Goal: Task Accomplishment & Management: Use online tool/utility

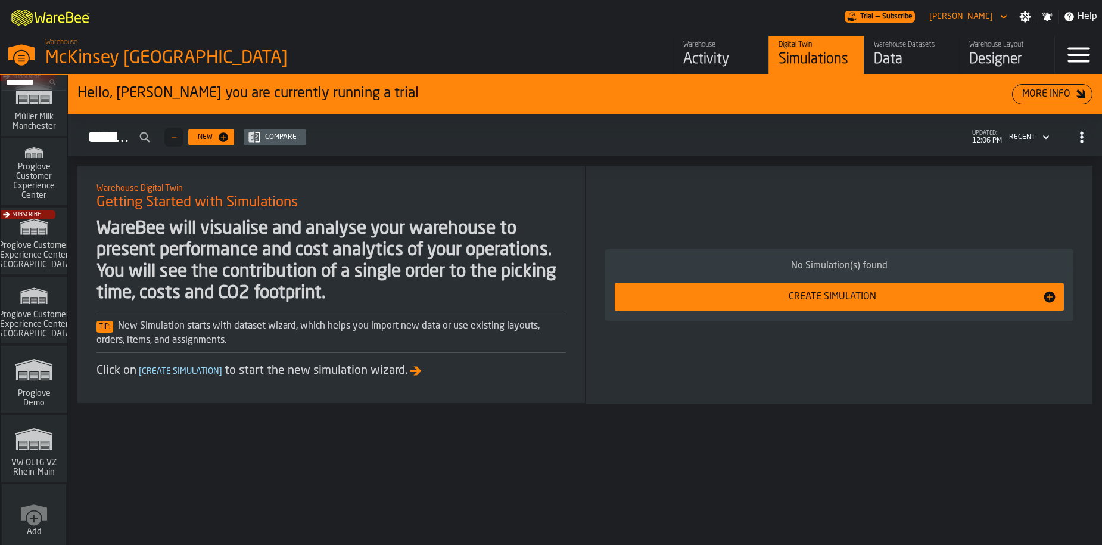
scroll to position [999, 0]
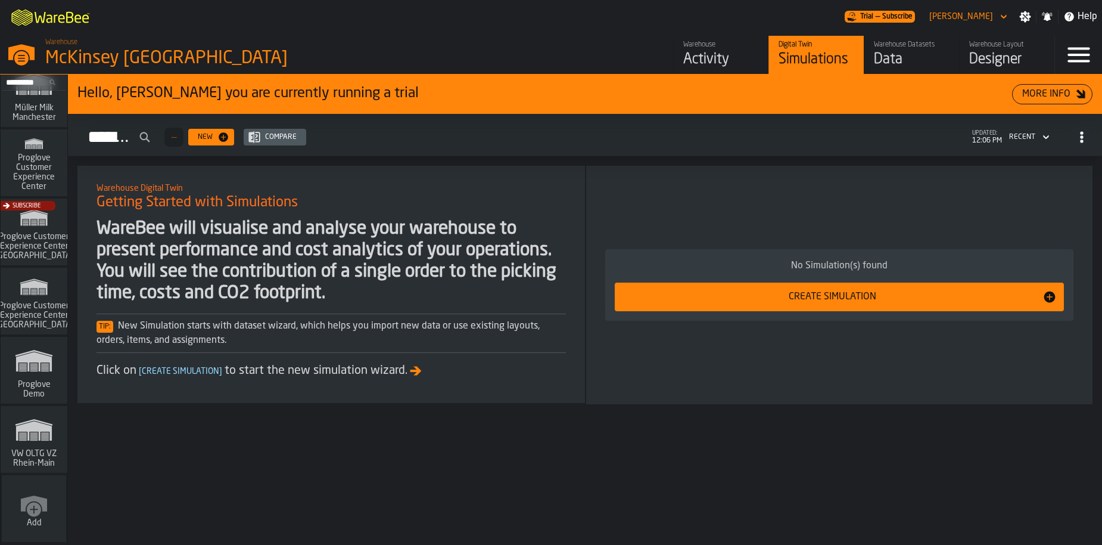
click at [34, 422] on polygon "link-to-/wh/i/44979e6c-6f66-405e-9874-c1e29f02a54a/simulations" at bounding box center [34, 431] width 36 height 20
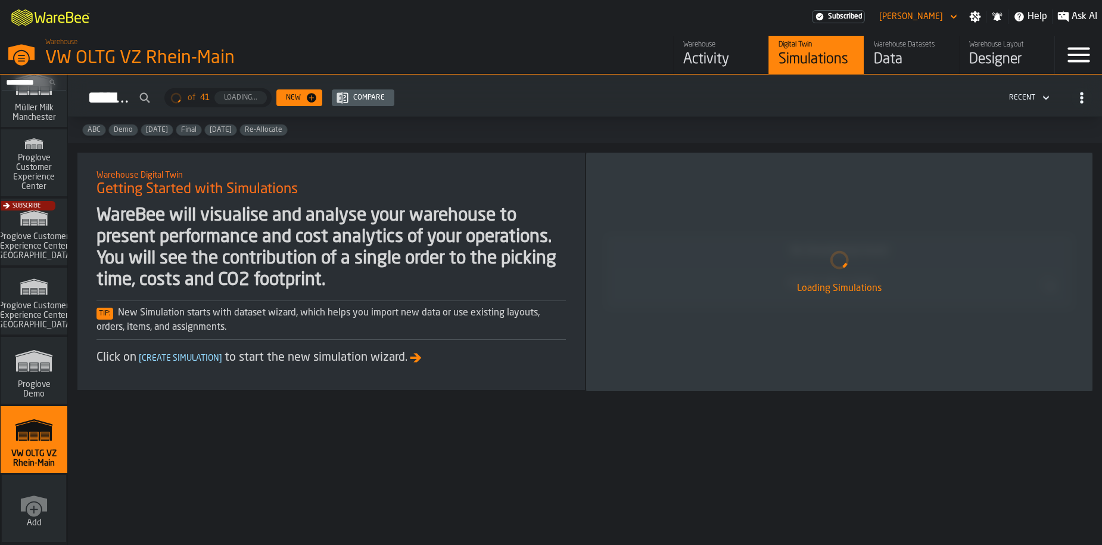
click at [870, 60] on link "Warehouse Datasets Data" at bounding box center [911, 55] width 95 height 38
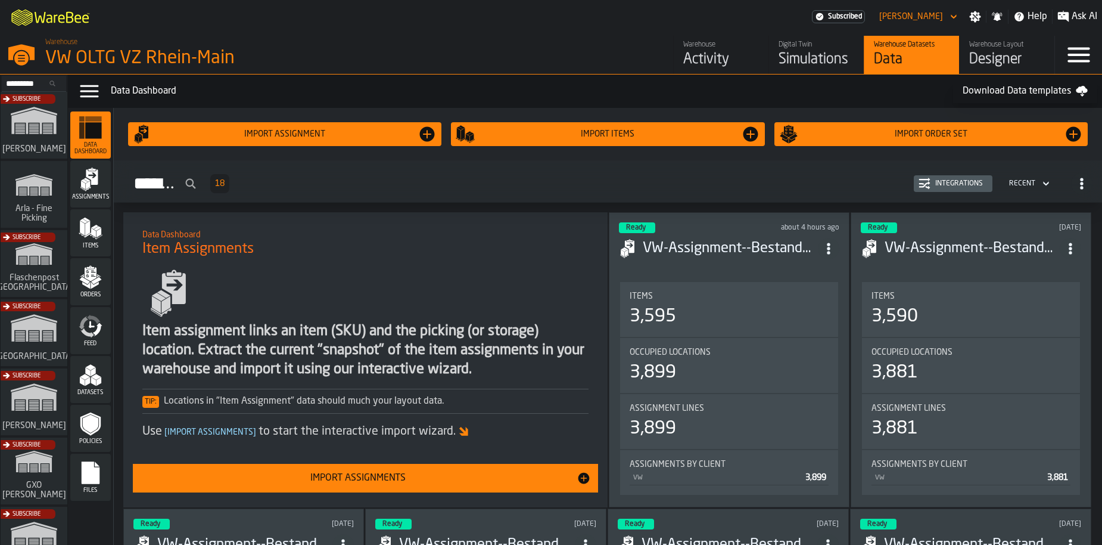
click at [100, 290] on div "Orders" at bounding box center [90, 281] width 41 height 33
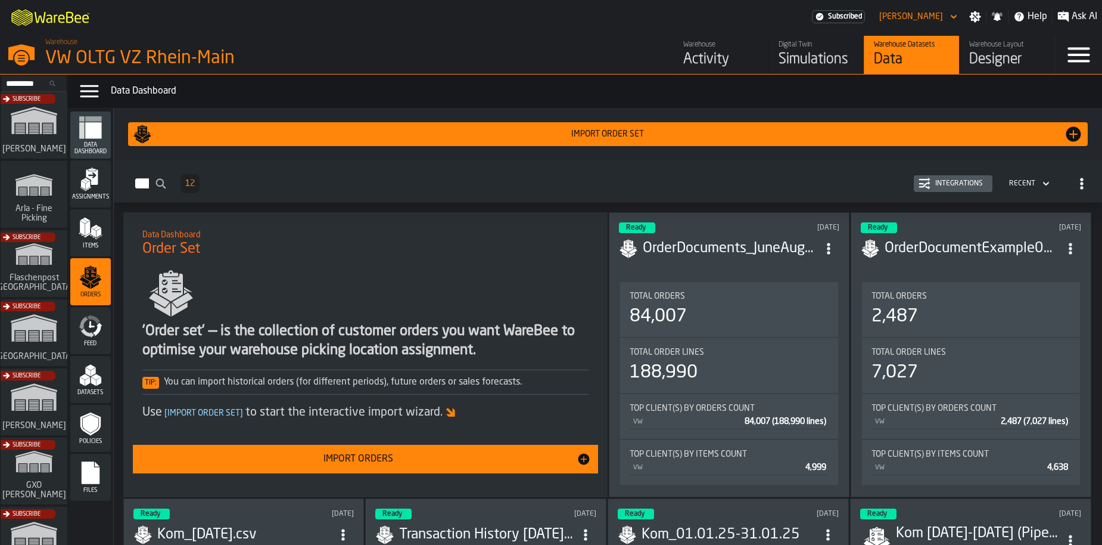
click at [304, 458] on div "Import Orders" at bounding box center [358, 459] width 437 height 14
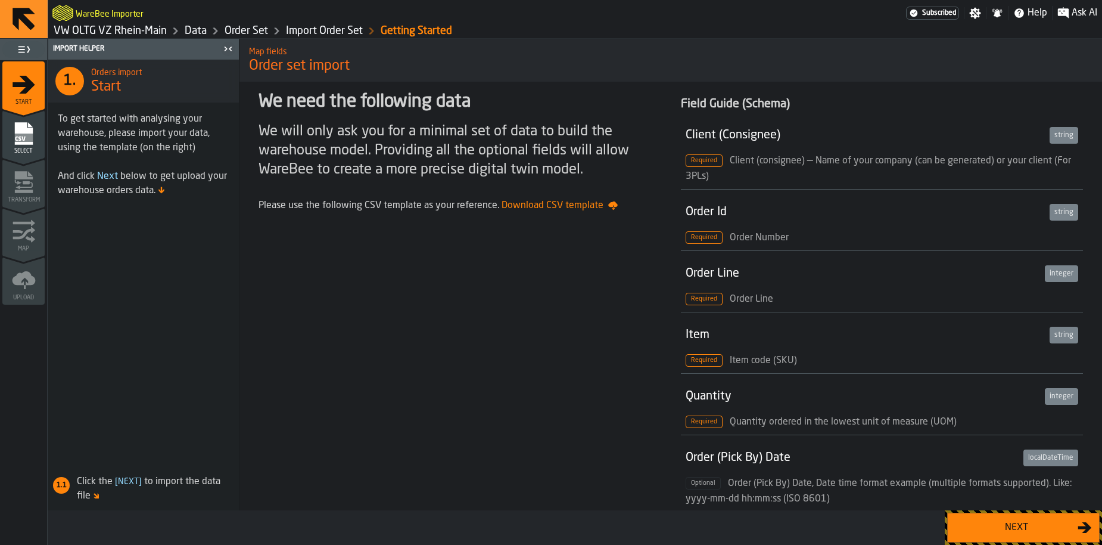
click at [1018, 520] on div "Next" at bounding box center [1016, 527] width 123 height 14
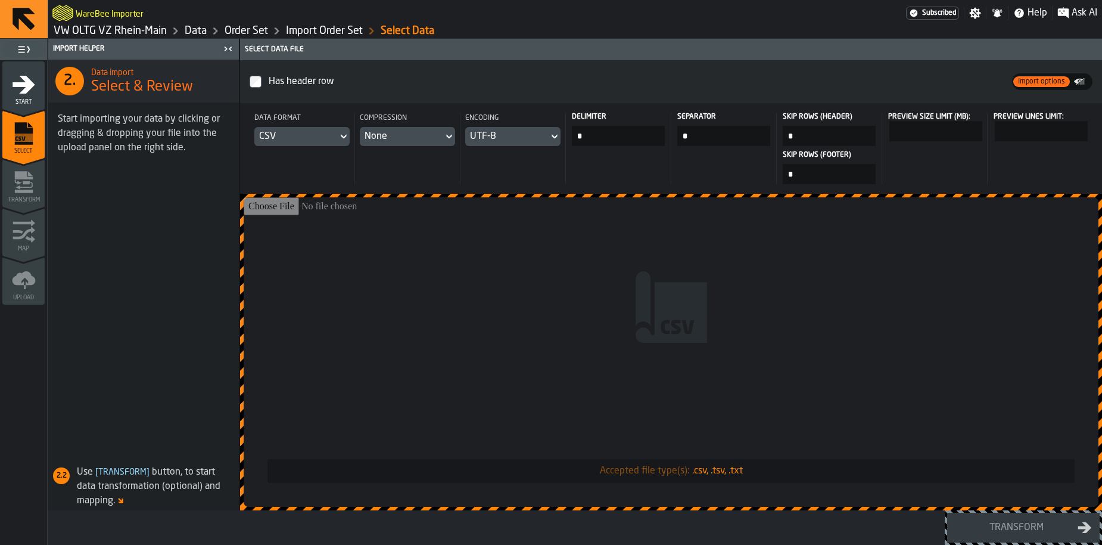
click at [705, 139] on input "*" at bounding box center [723, 136] width 93 height 20
type input "***"
click at [609, 251] on input "Accepted file type(s): .csv, .tsv, .txt" at bounding box center [671, 351] width 855 height 309
type input "**********"
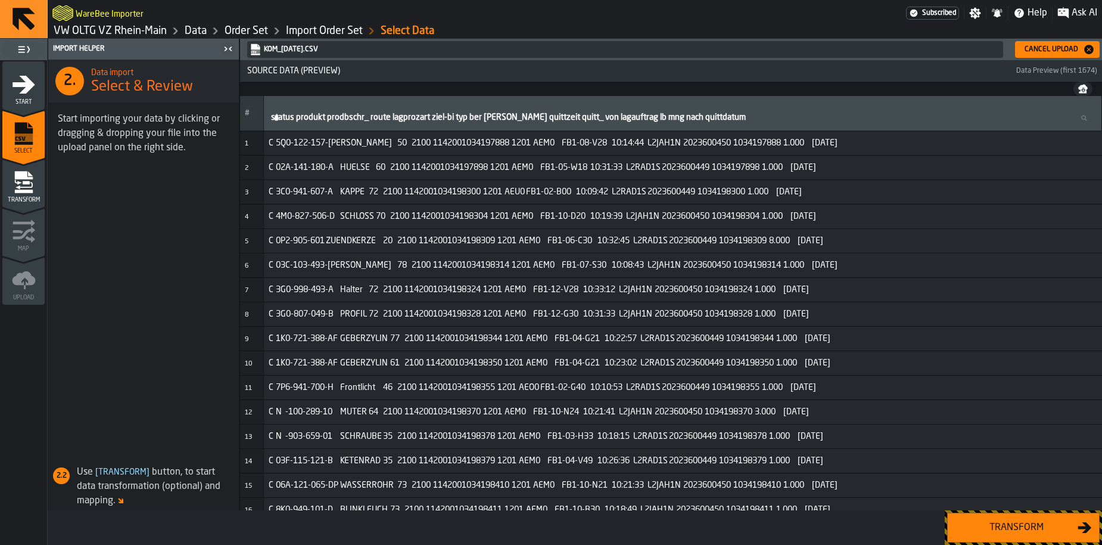
click at [1057, 55] on button "Cancel Upload" at bounding box center [1057, 49] width 85 height 17
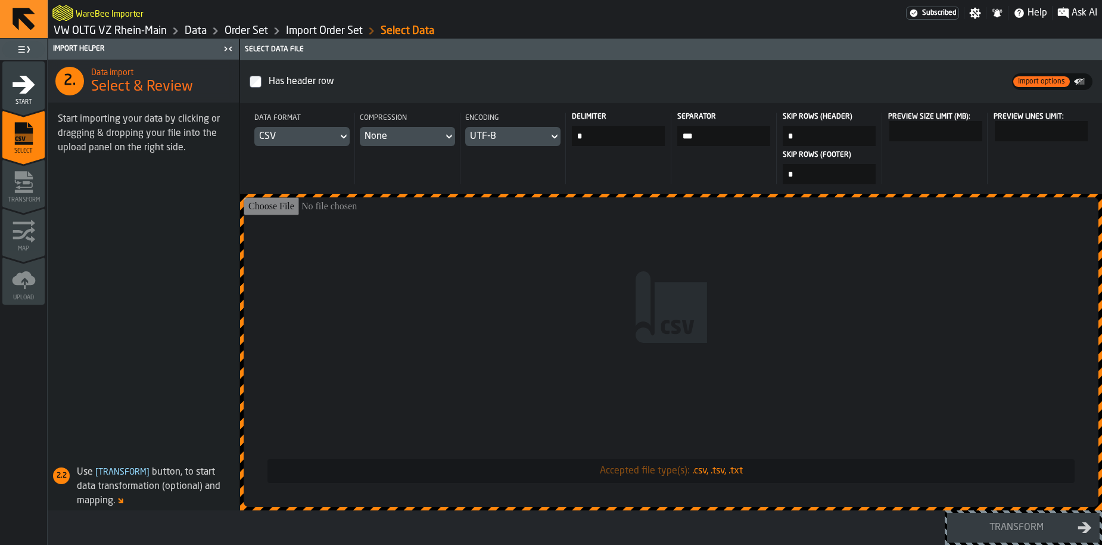
click at [195, 35] on link "Data" at bounding box center [196, 30] width 22 height 13
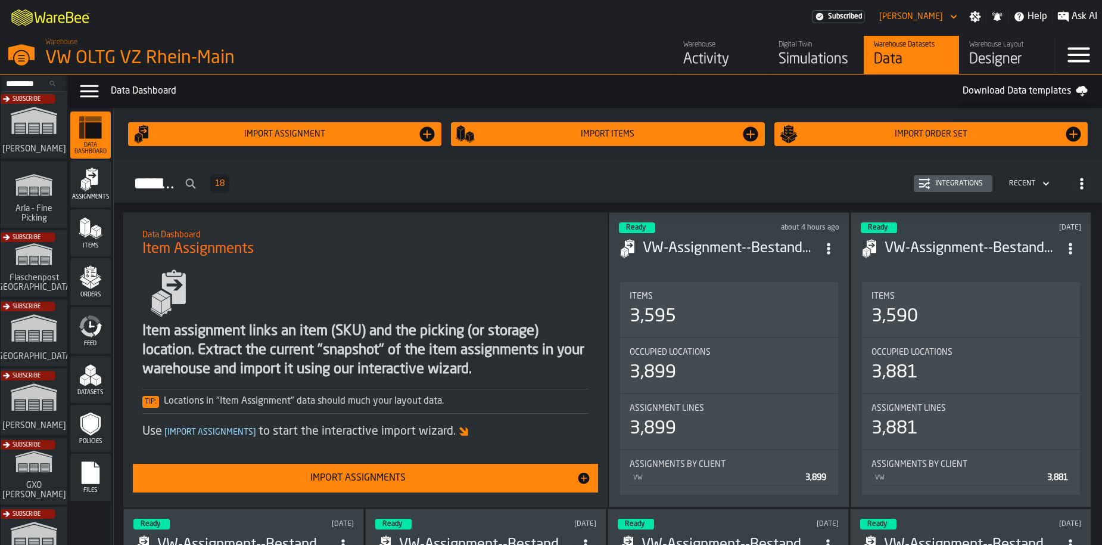
click at [94, 338] on div "Feed" at bounding box center [90, 330] width 41 height 33
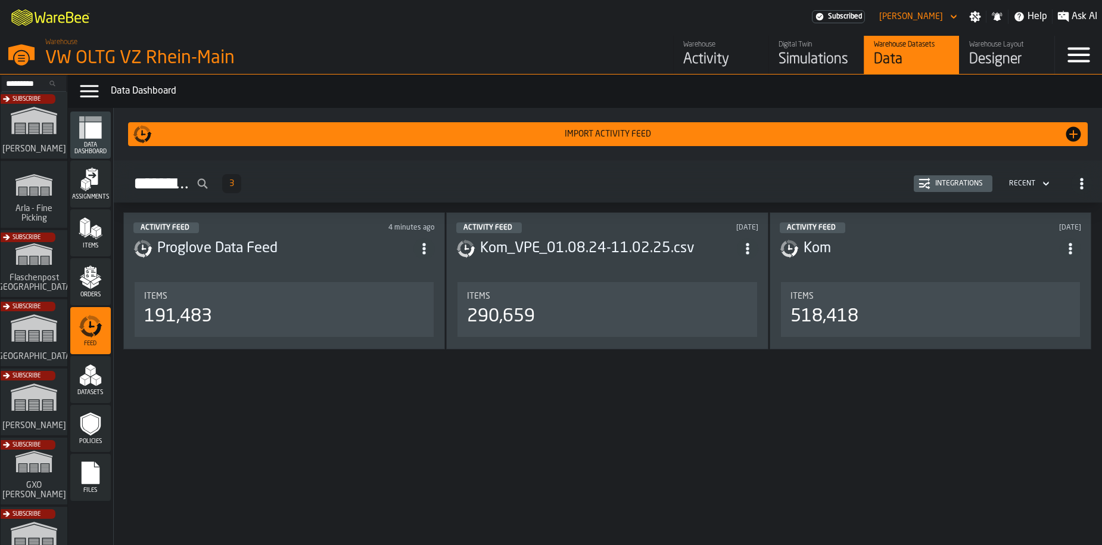
click at [86, 456] on div "Files" at bounding box center [90, 476] width 41 height 47
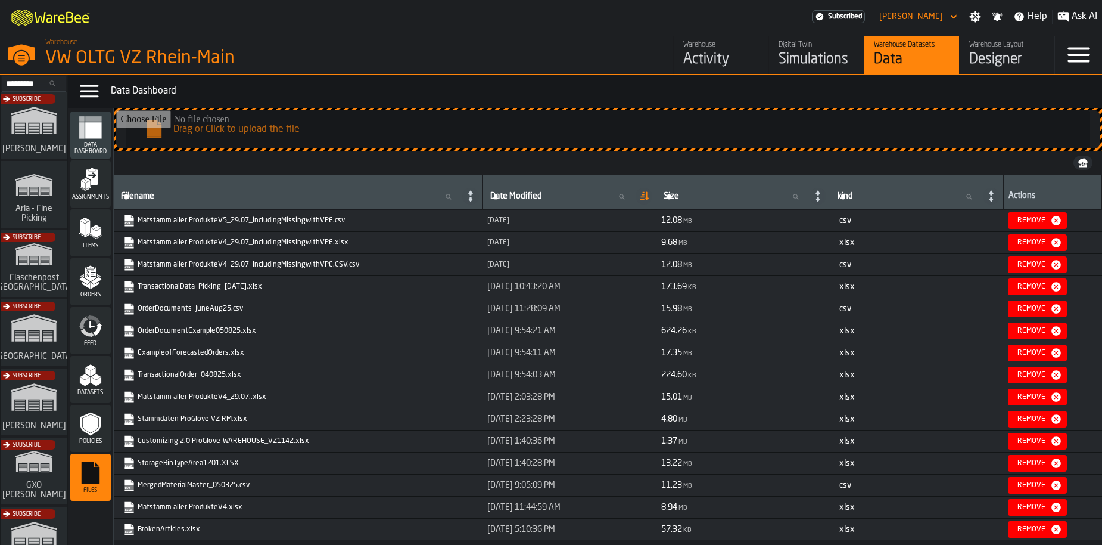
click at [97, 393] on span "Datasets" at bounding box center [90, 392] width 41 height 7
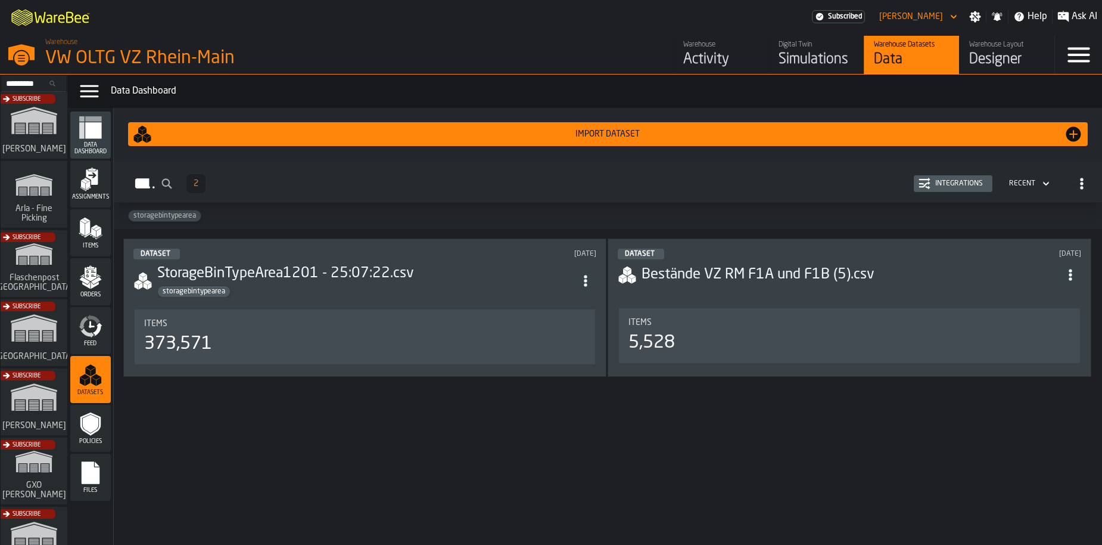
click at [567, 134] on div "Import Dataset" at bounding box center [608, 134] width 912 height 10
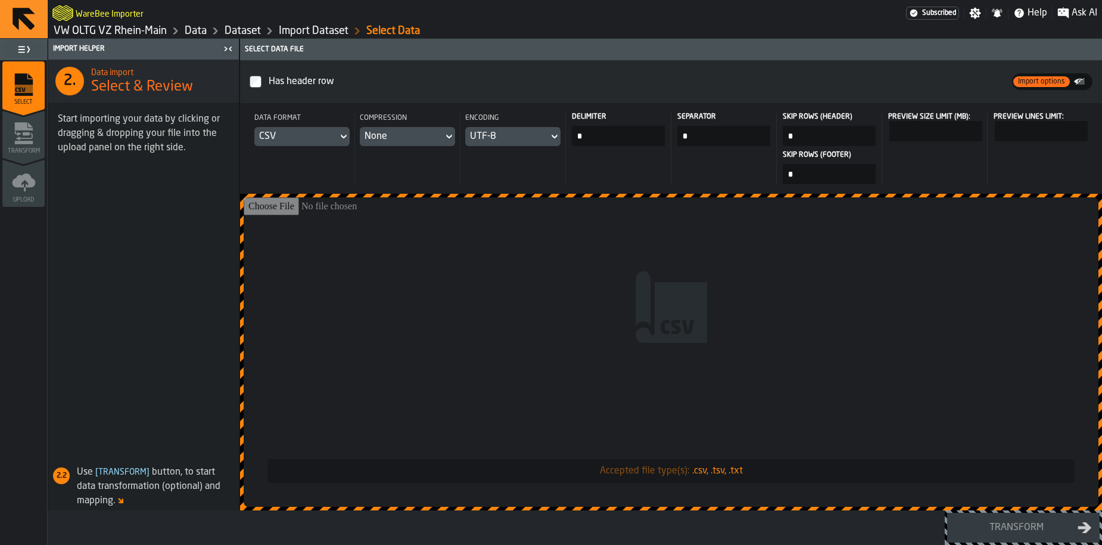
click at [596, 133] on input "*" at bounding box center [618, 136] width 93 height 20
type input "***"
click at [549, 265] on input "Accepted file type(s): .csv, .tsv, .txt" at bounding box center [671, 351] width 855 height 309
type input "**********"
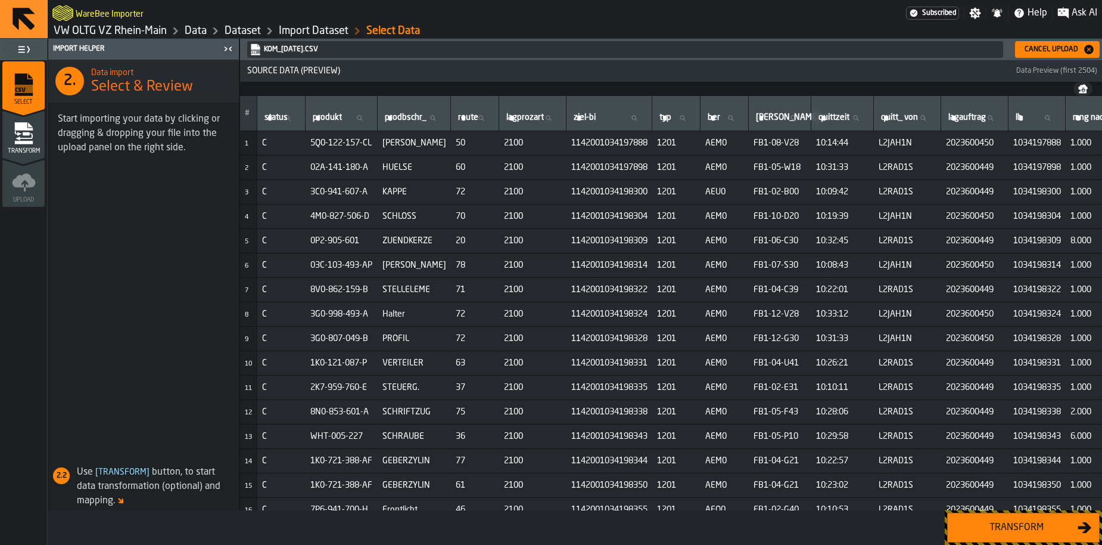
click at [1011, 528] on div "Transform" at bounding box center [1016, 527] width 123 height 14
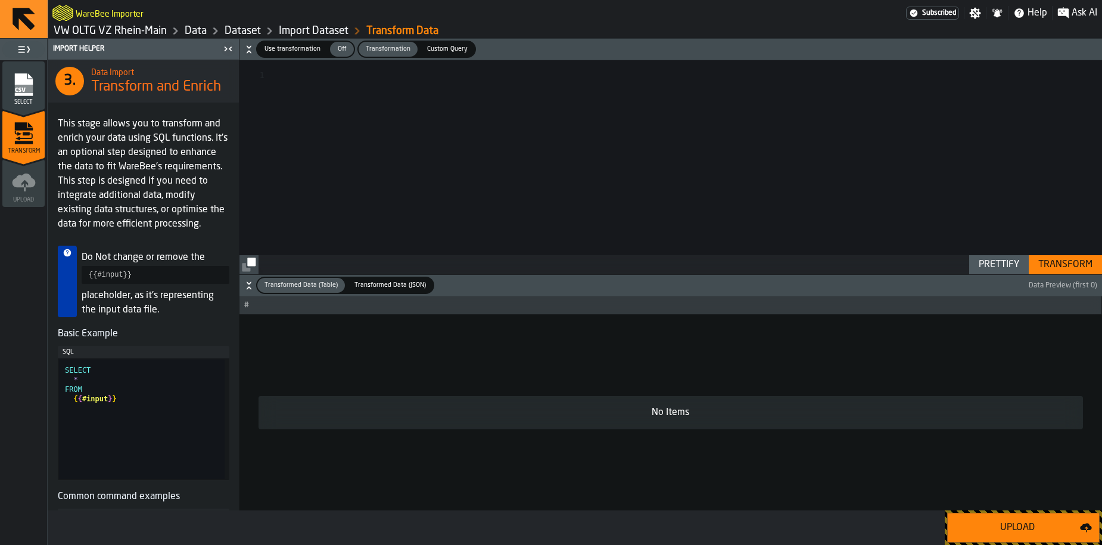
click at [975, 526] on div "Upload" at bounding box center [1017, 527] width 125 height 14
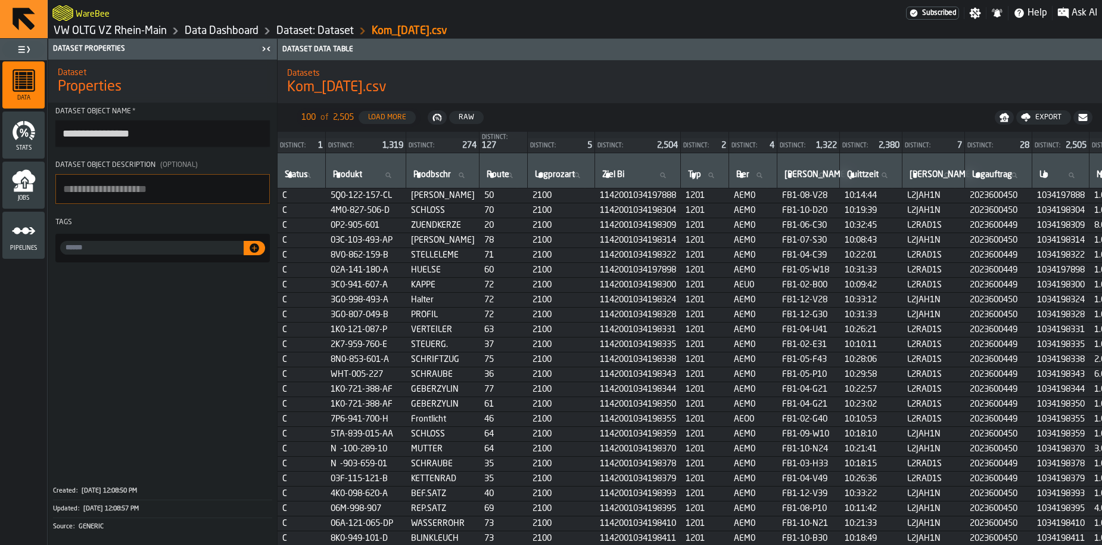
click at [91, 31] on link "VW OLTG VZ Rhein-Main" at bounding box center [110, 30] width 113 height 13
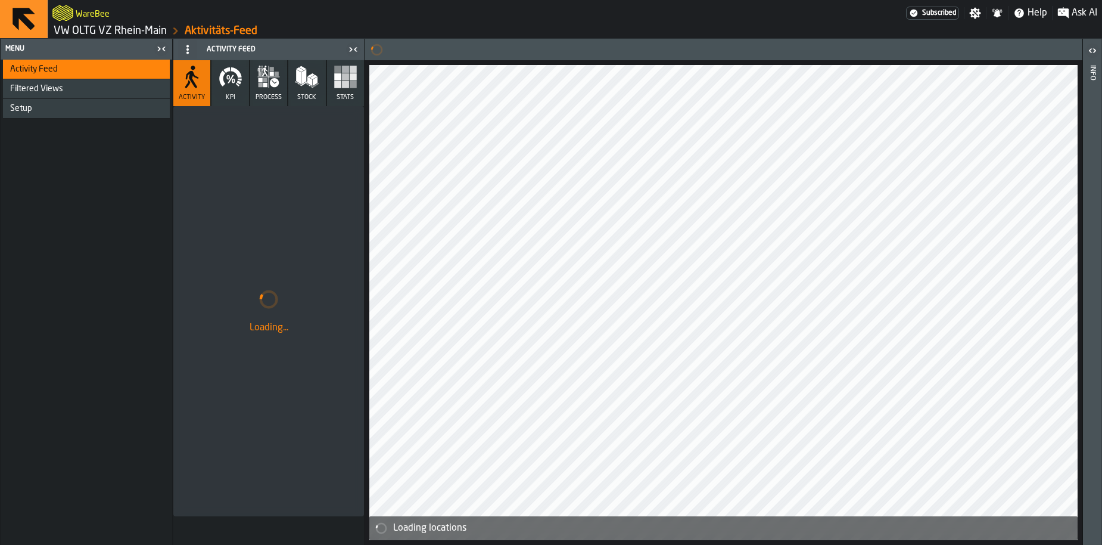
click at [91, 31] on link "VW OLTG VZ Rhein-Main" at bounding box center [110, 30] width 113 height 13
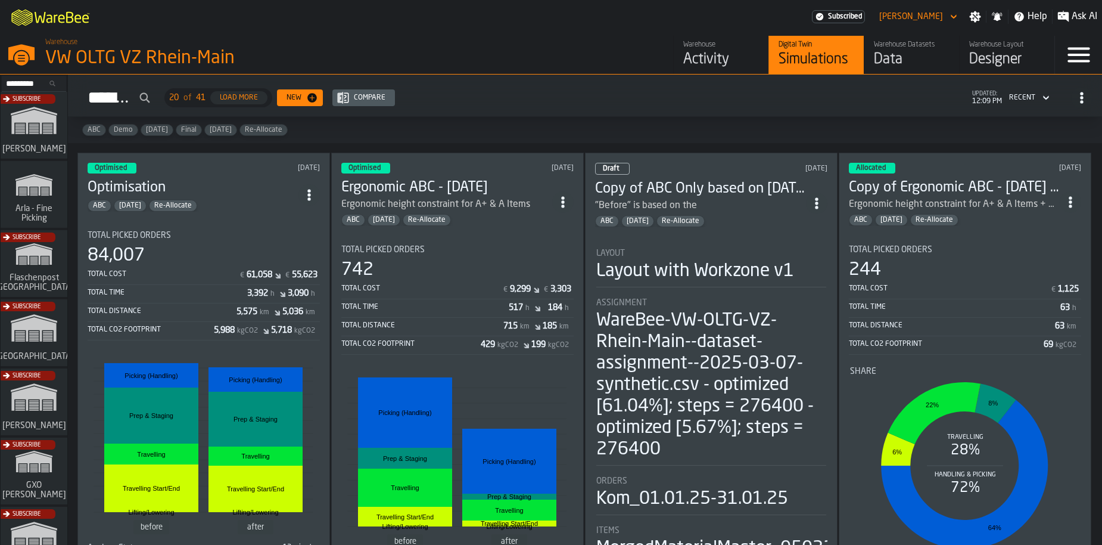
click at [884, 68] on div "Data" at bounding box center [912, 59] width 76 height 19
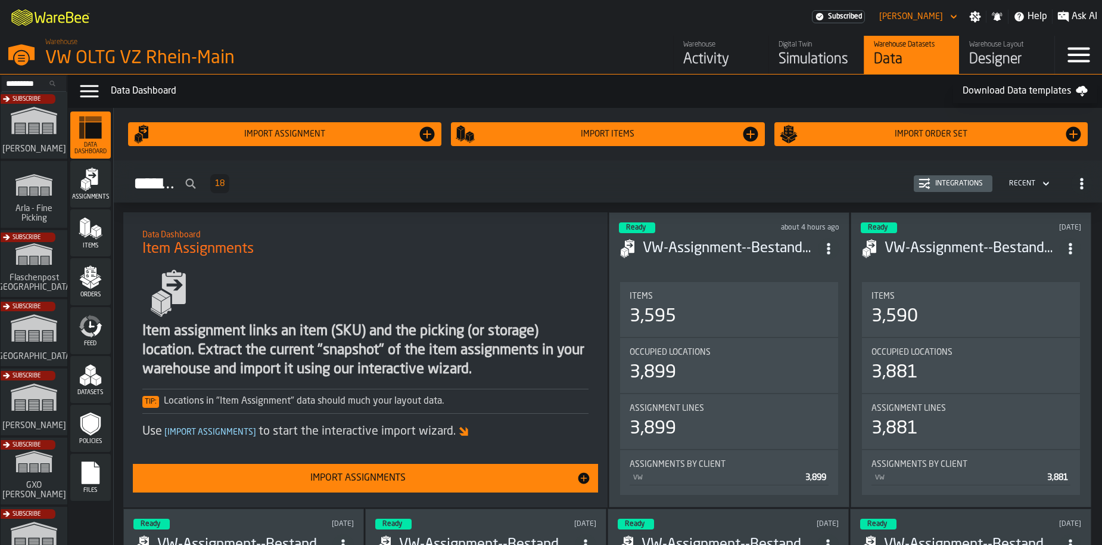
click at [97, 193] on div "Assignments" at bounding box center [90, 183] width 41 height 33
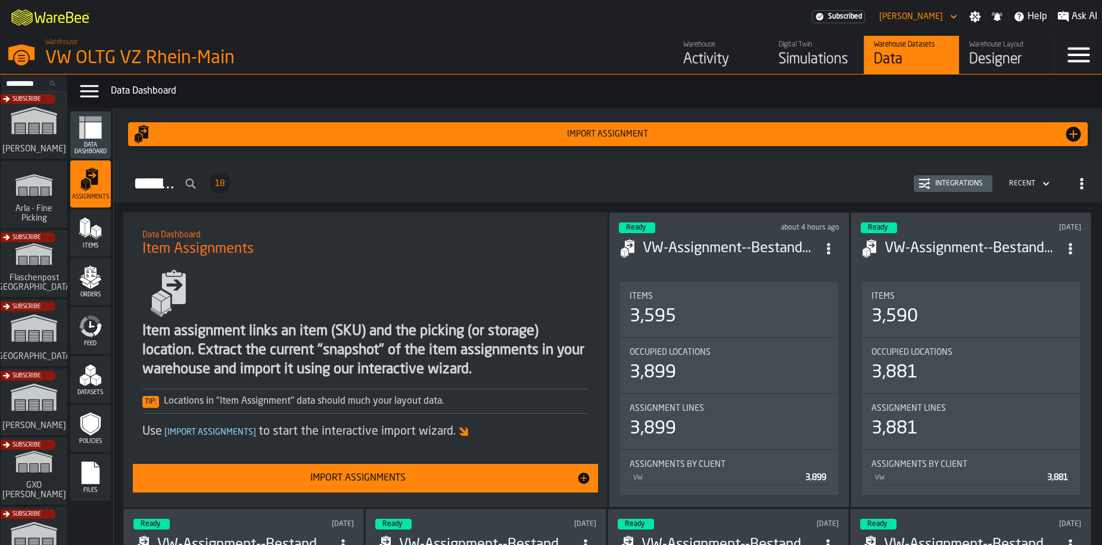
click at [952, 182] on div "Integrations" at bounding box center [959, 183] width 57 height 8
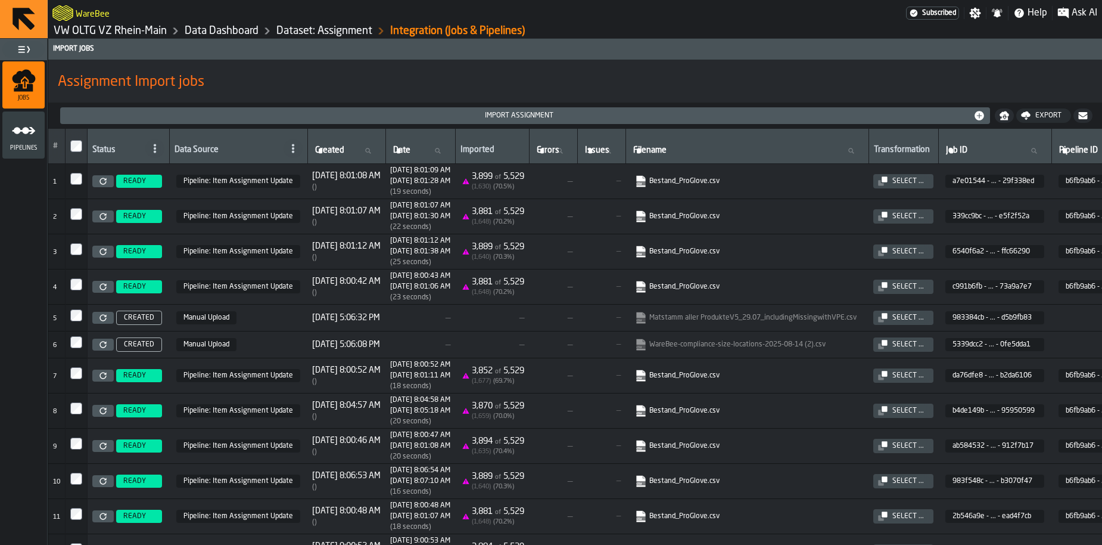
click at [118, 29] on link "VW OLTG VZ Rhein-Main" at bounding box center [110, 30] width 113 height 13
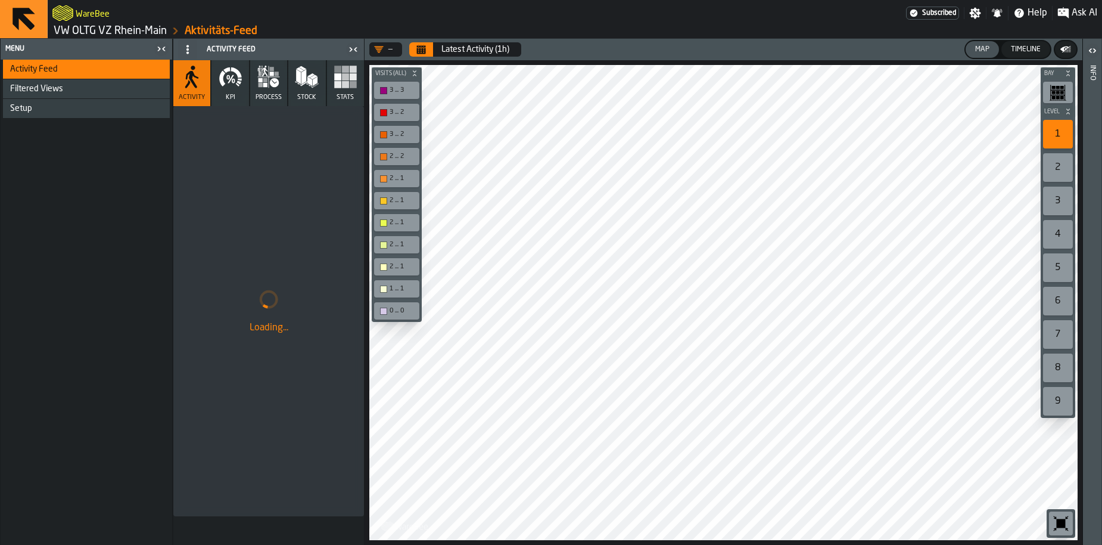
click at [118, 29] on link "VW OLTG VZ Rhein-Main" at bounding box center [110, 30] width 113 height 13
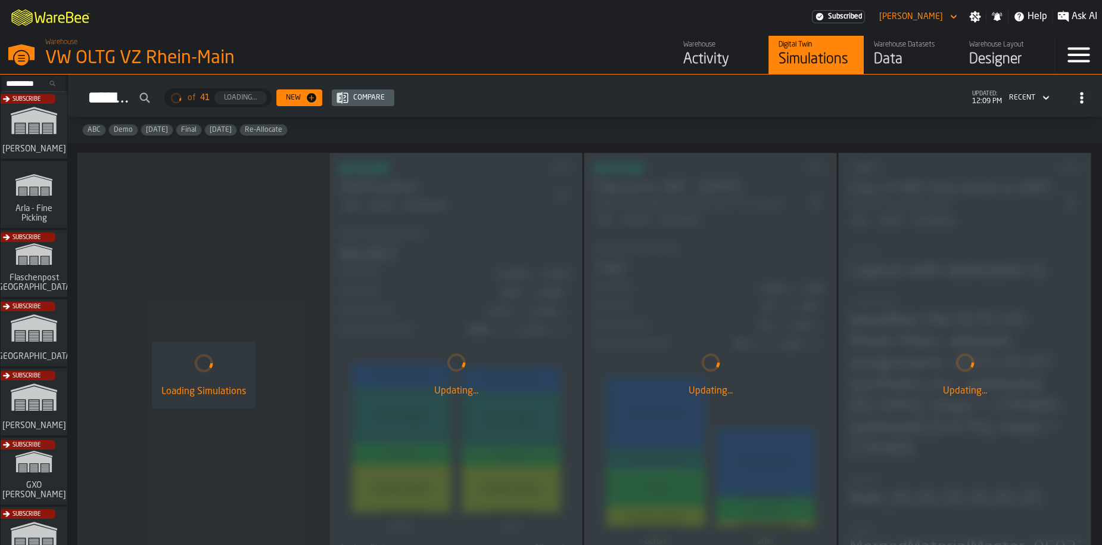
click at [695, 57] on div "Activity" at bounding box center [721, 59] width 76 height 19
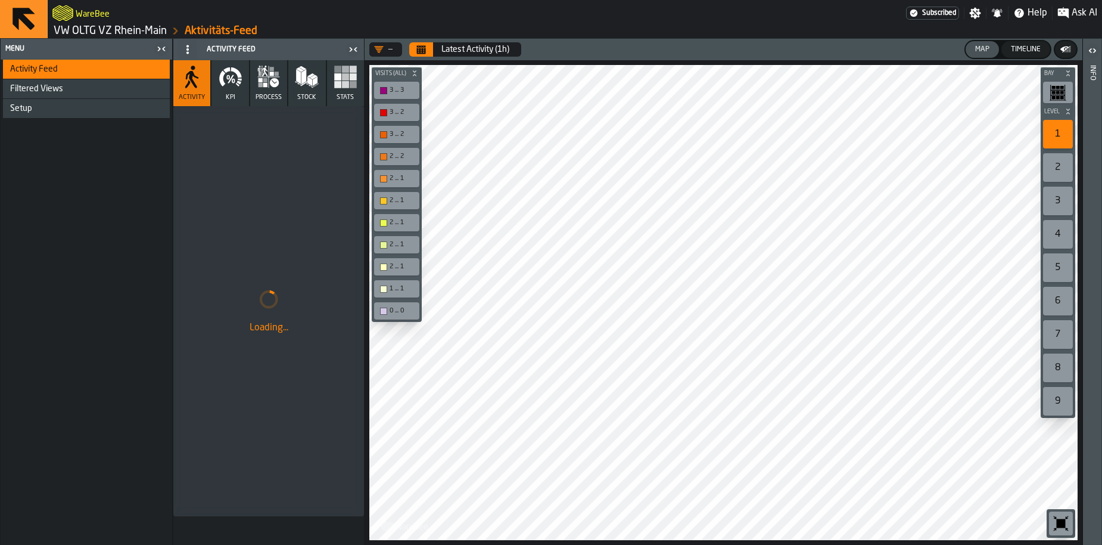
click at [132, 34] on link "VW OLTG VZ Rhein-Main" at bounding box center [110, 30] width 113 height 13
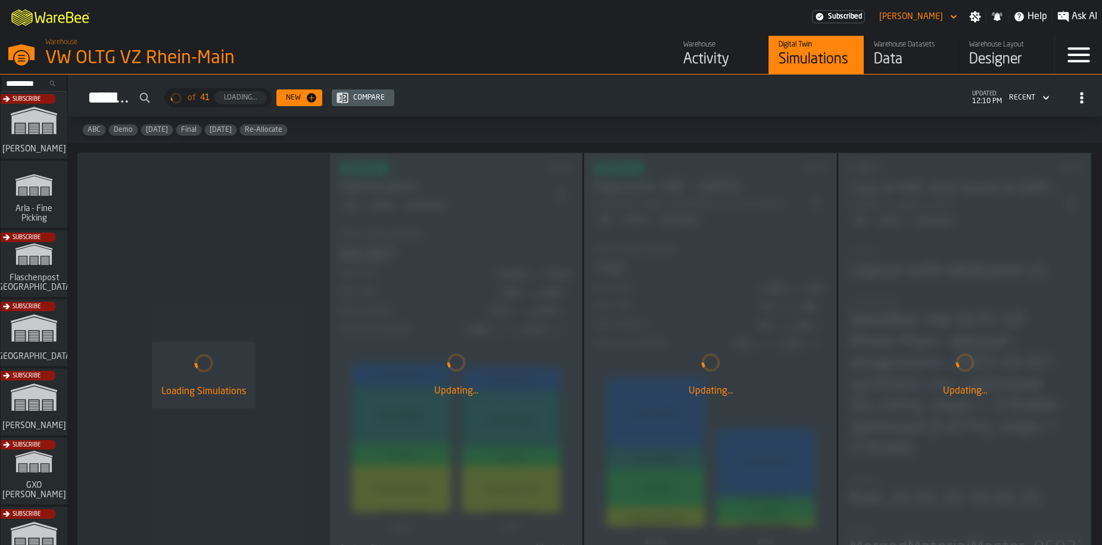
click at [712, 68] on div "Activity" at bounding box center [721, 59] width 76 height 19
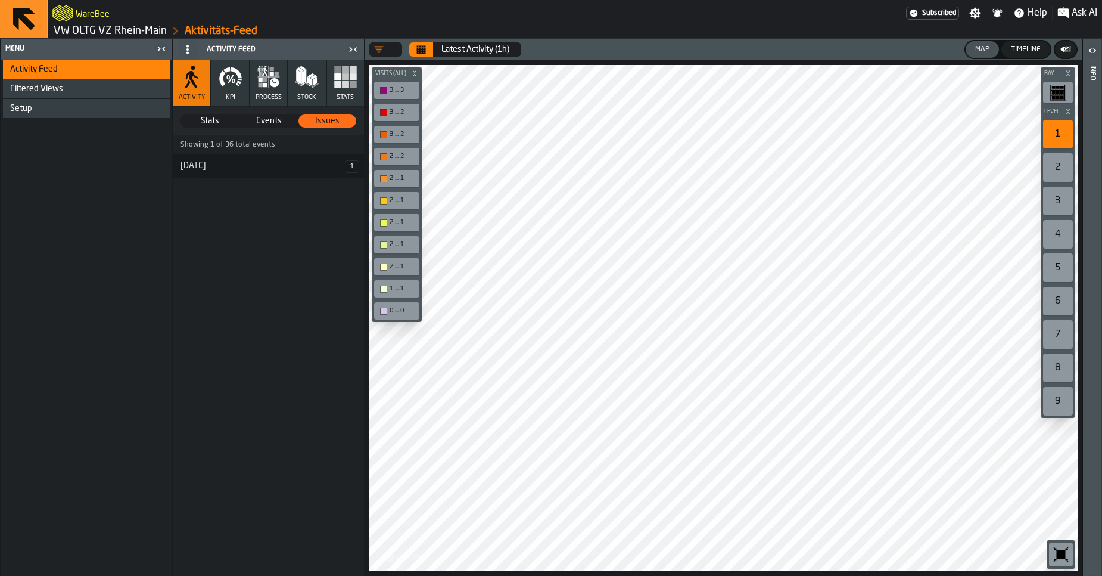
click at [98, 33] on link "VW OLTG VZ Rhein-Main" at bounding box center [110, 30] width 113 height 13
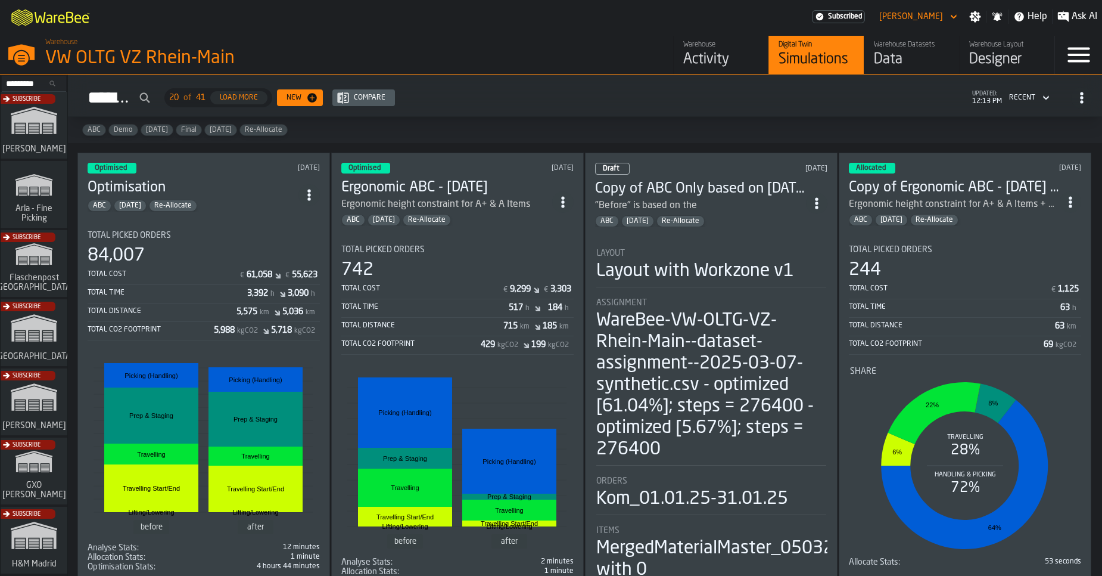
click at [715, 56] on div "Activity" at bounding box center [721, 59] width 76 height 19
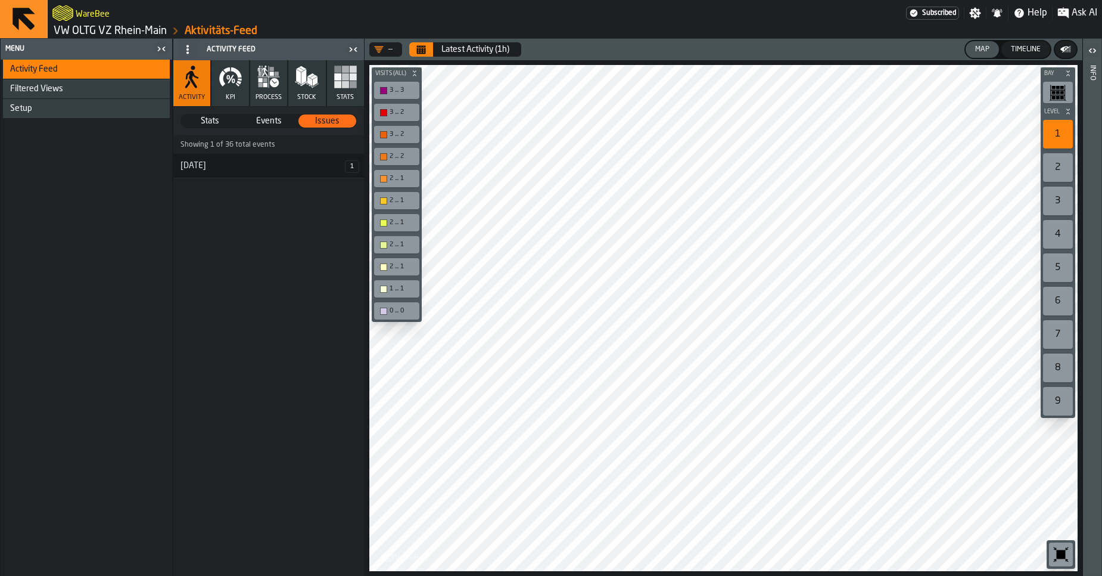
drag, startPoint x: 567, startPoint y: 107, endPoint x: 514, endPoint y: 21, distance: 101.2
click at [514, 21] on main "WareBee Subscribed Settings Notifications Help Ask AI VW OLTG VZ Rhein-Main Akt…" at bounding box center [551, 288] width 1102 height 576
click at [21, 108] on span "Setup" at bounding box center [21, 109] width 22 height 10
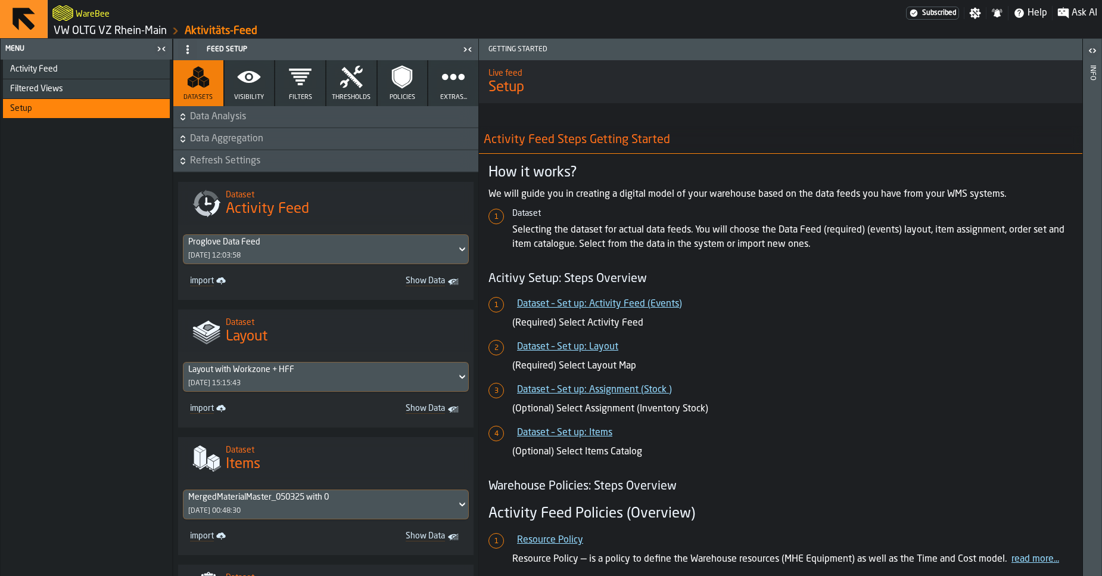
click at [302, 240] on div "Proglove Data Feed" at bounding box center [319, 242] width 263 height 10
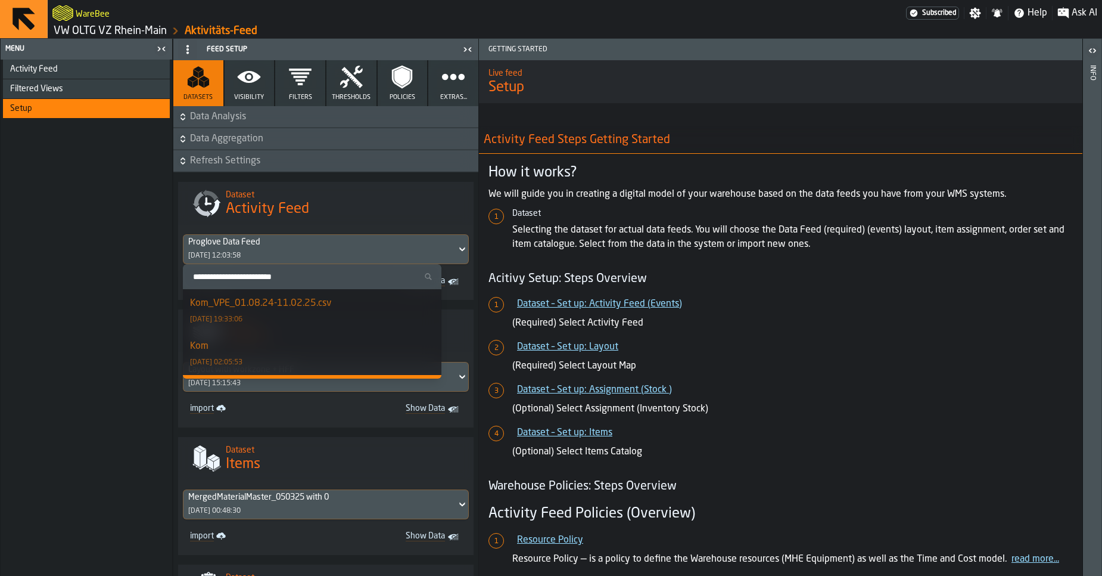
click at [305, 220] on div "Dataset Activity Feed" at bounding box center [345, 203] width 248 height 50
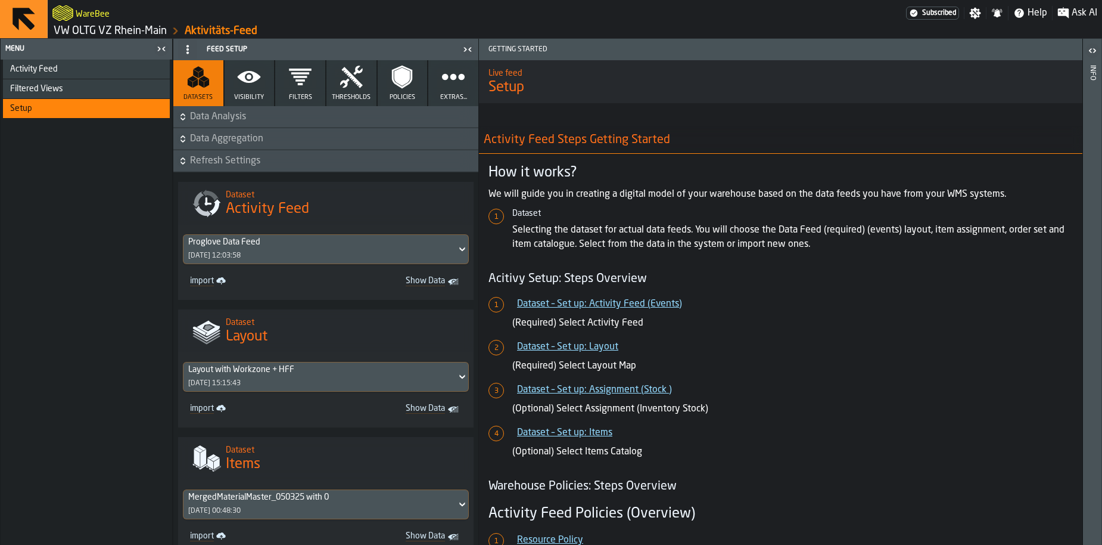
click at [110, 30] on link "VW OLTG VZ Rhein-Main" at bounding box center [110, 30] width 113 height 13
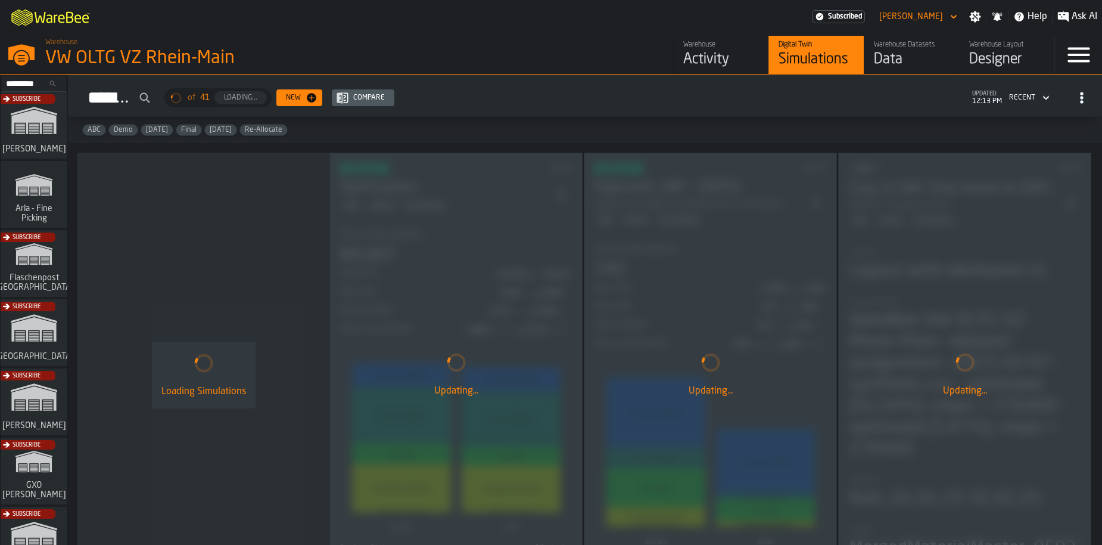
click at [30, 391] on div "Subscribe" at bounding box center [31, 405] width 67 height 69
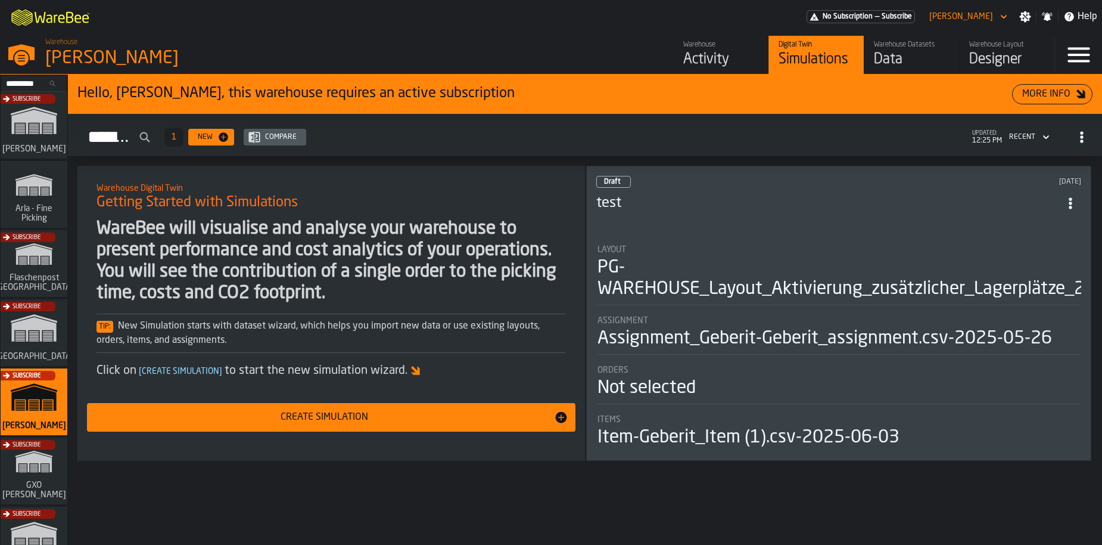
click at [701, 61] on div "Activity" at bounding box center [721, 59] width 76 height 19
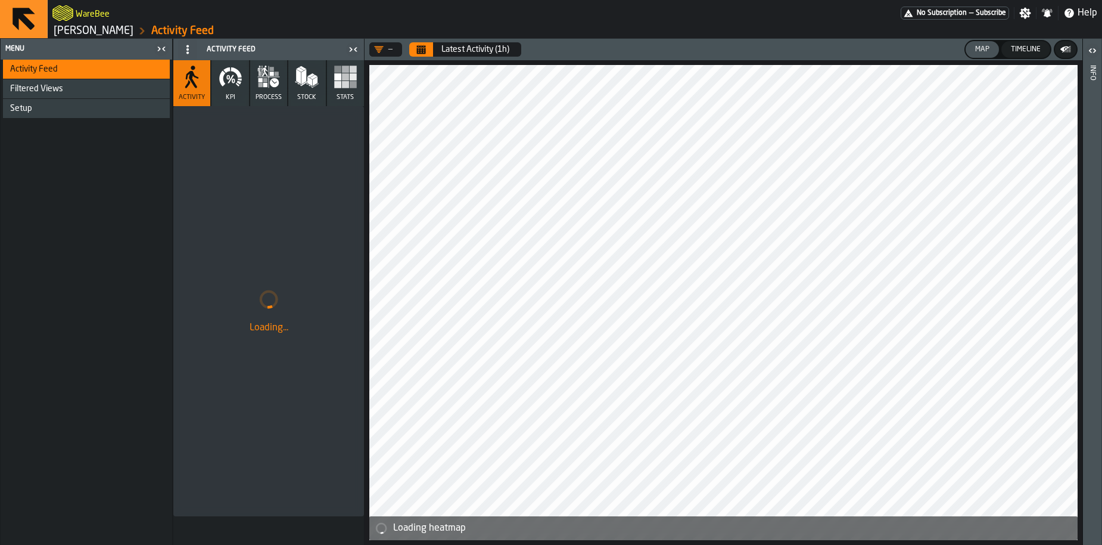
click at [417, 53] on icon "Calendar" at bounding box center [421, 51] width 9 height 6
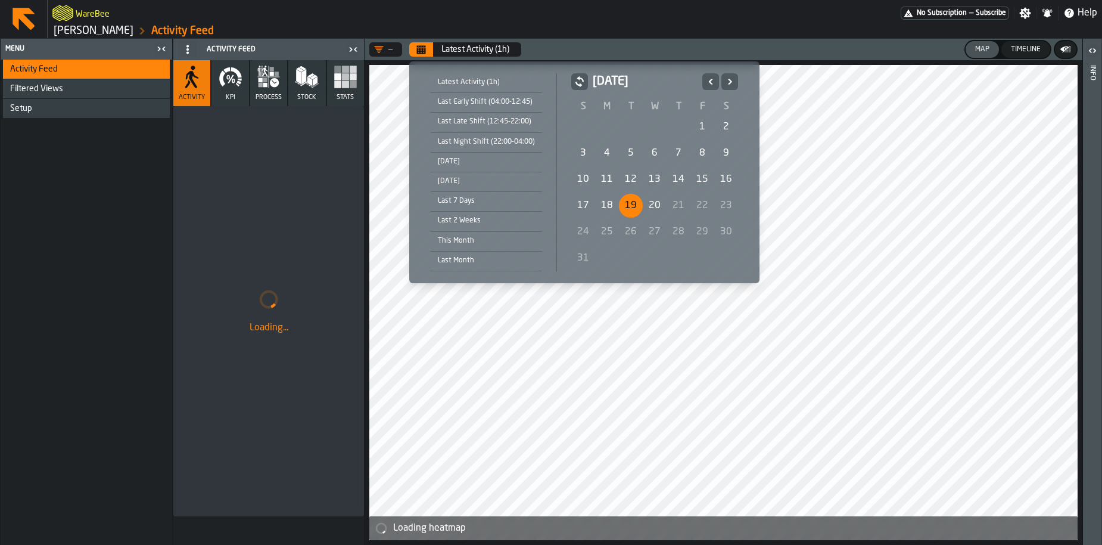
click at [632, 211] on div "19" at bounding box center [631, 206] width 24 height 24
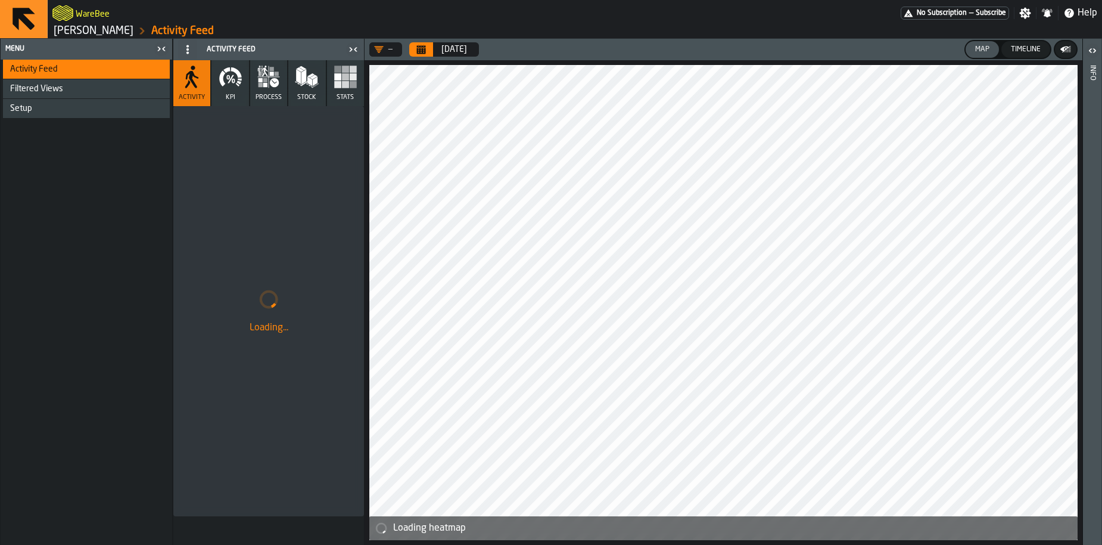
click at [1028, 44] on button "Timeline" at bounding box center [1026, 49] width 49 height 17
